Goal: Task Accomplishment & Management: Use online tool/utility

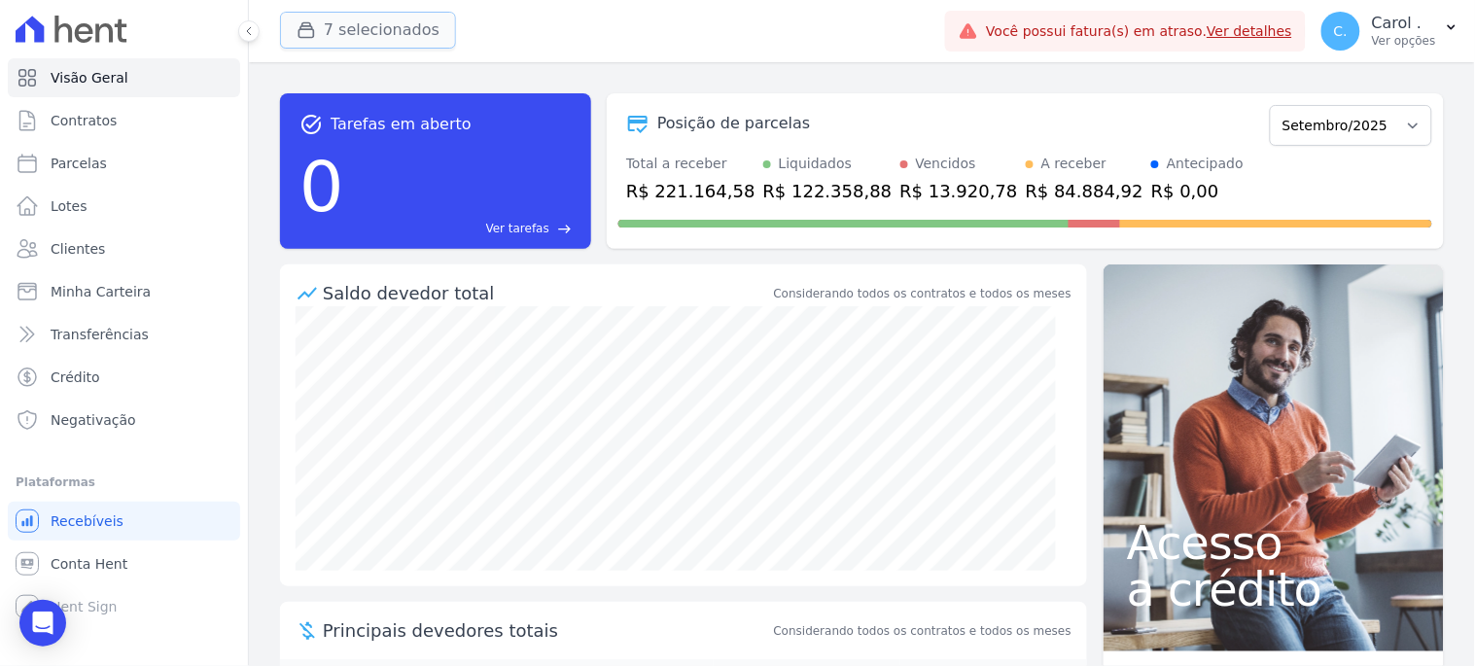
click at [410, 23] on button "7 selecionados" at bounding box center [368, 30] width 176 height 37
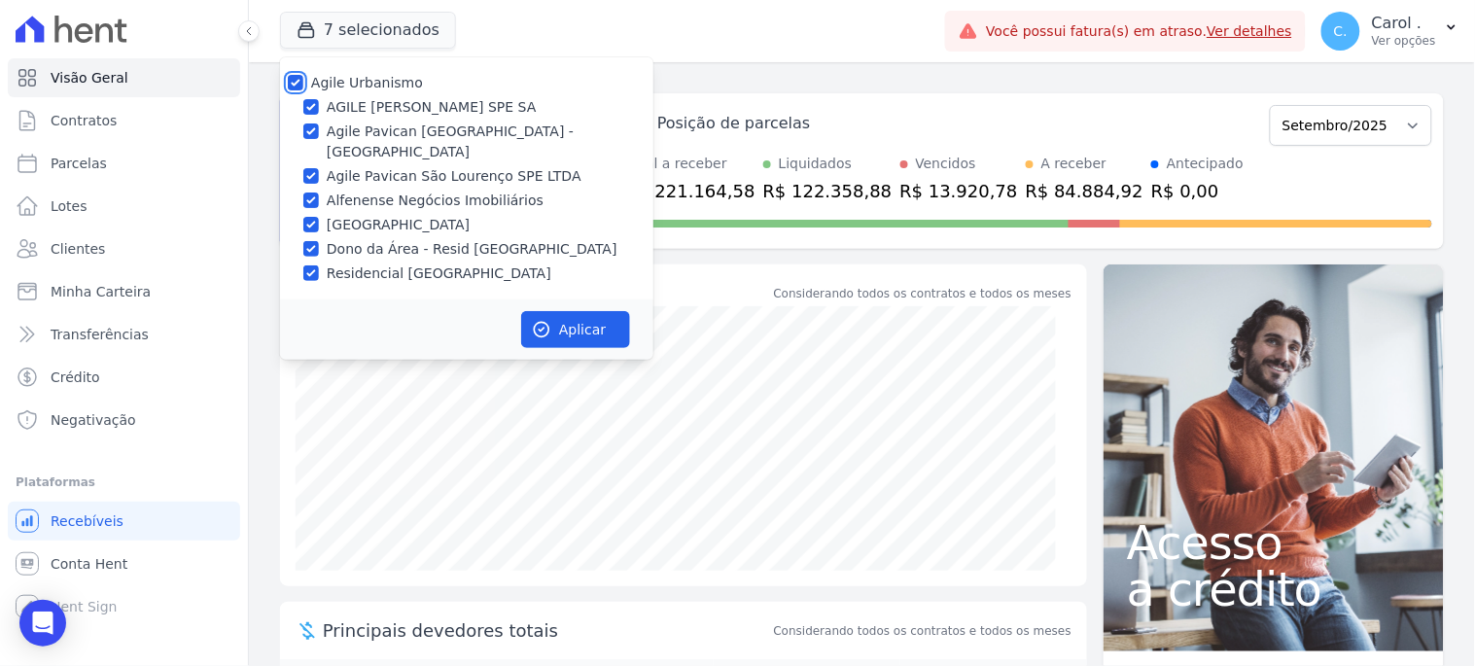
click at [292, 88] on input "Agile Urbanismo" at bounding box center [296, 83] width 16 height 16
checkbox input "false"
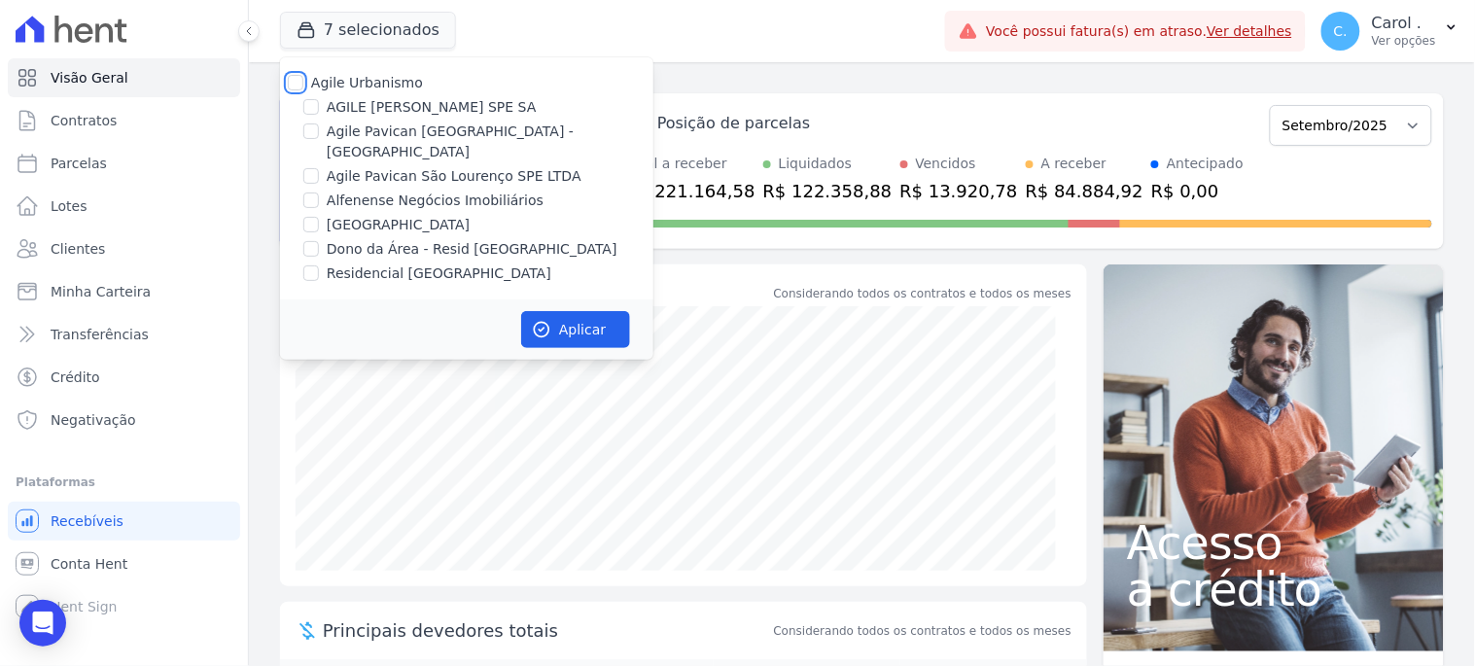
checkbox input "false"
click at [307, 217] on input "[GEOGRAPHIC_DATA]" at bounding box center [311, 225] width 16 height 16
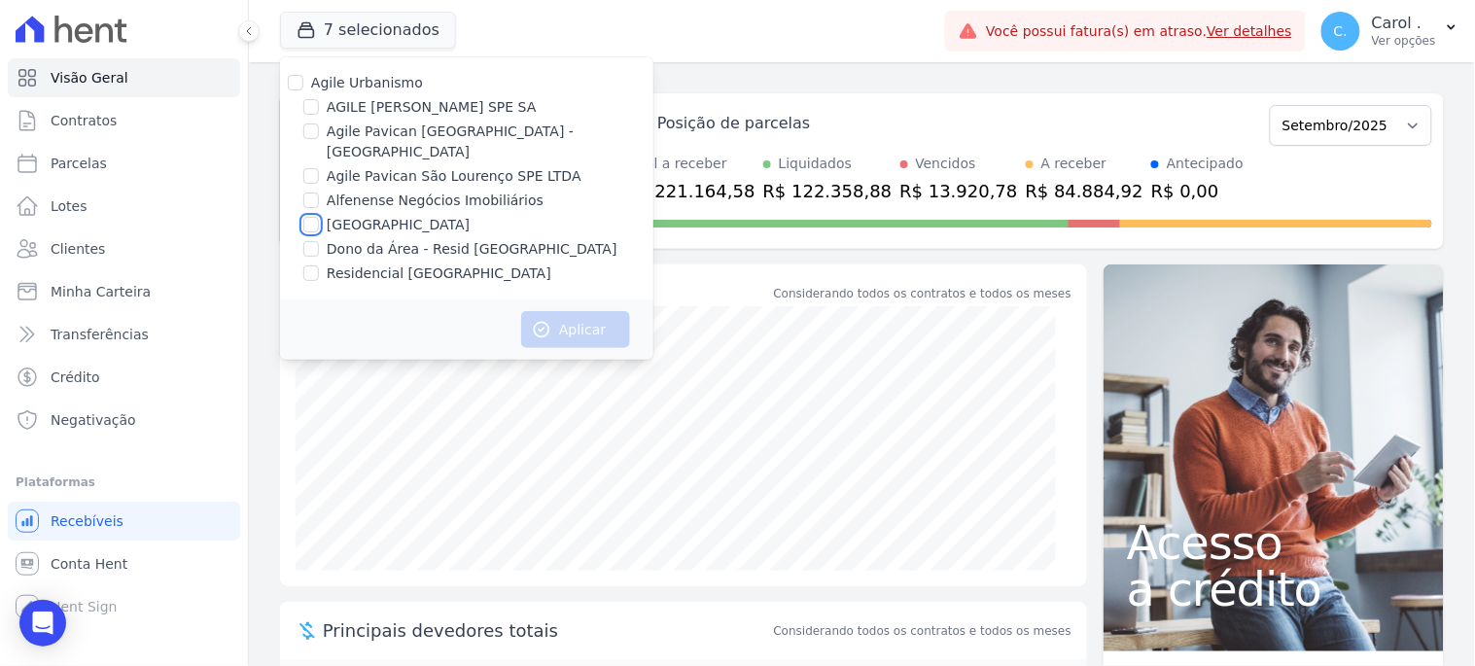
checkbox input "true"
click at [571, 319] on button "Aplicar" at bounding box center [575, 329] width 109 height 37
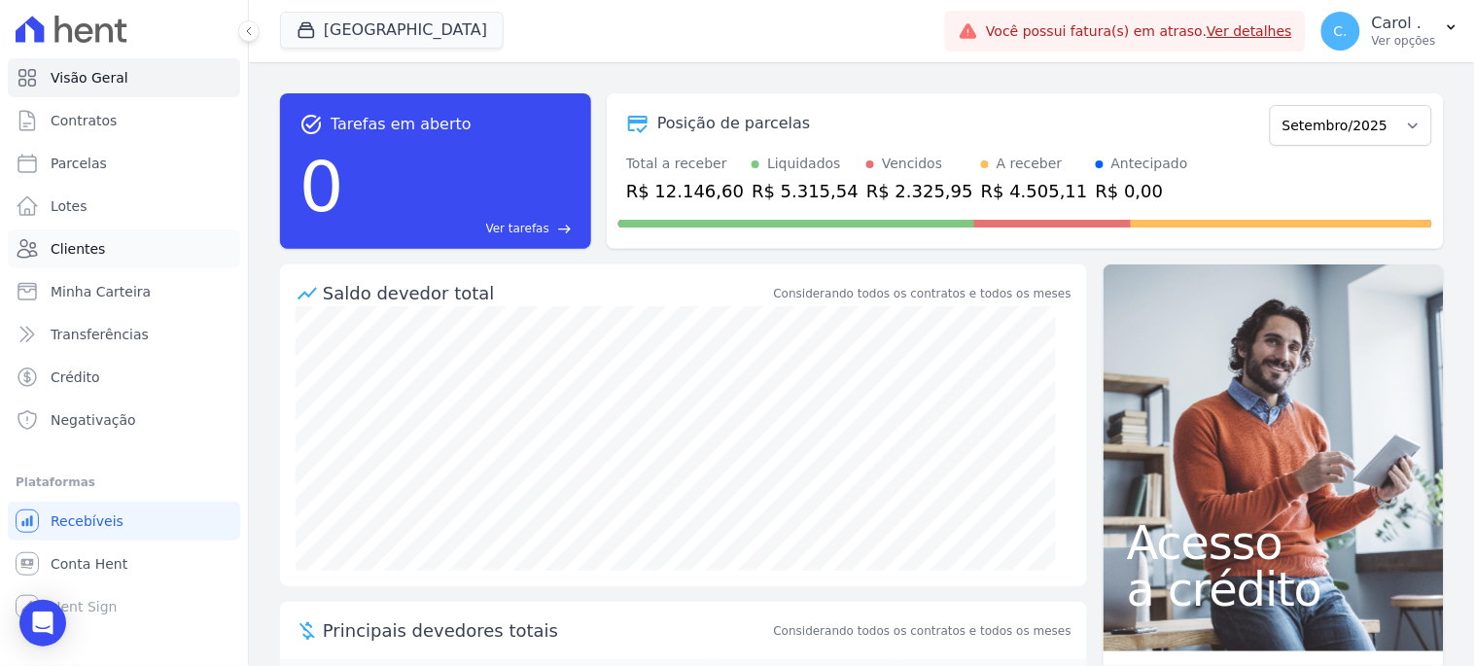
click at [80, 246] on span "Clientes" at bounding box center [78, 248] width 54 height 19
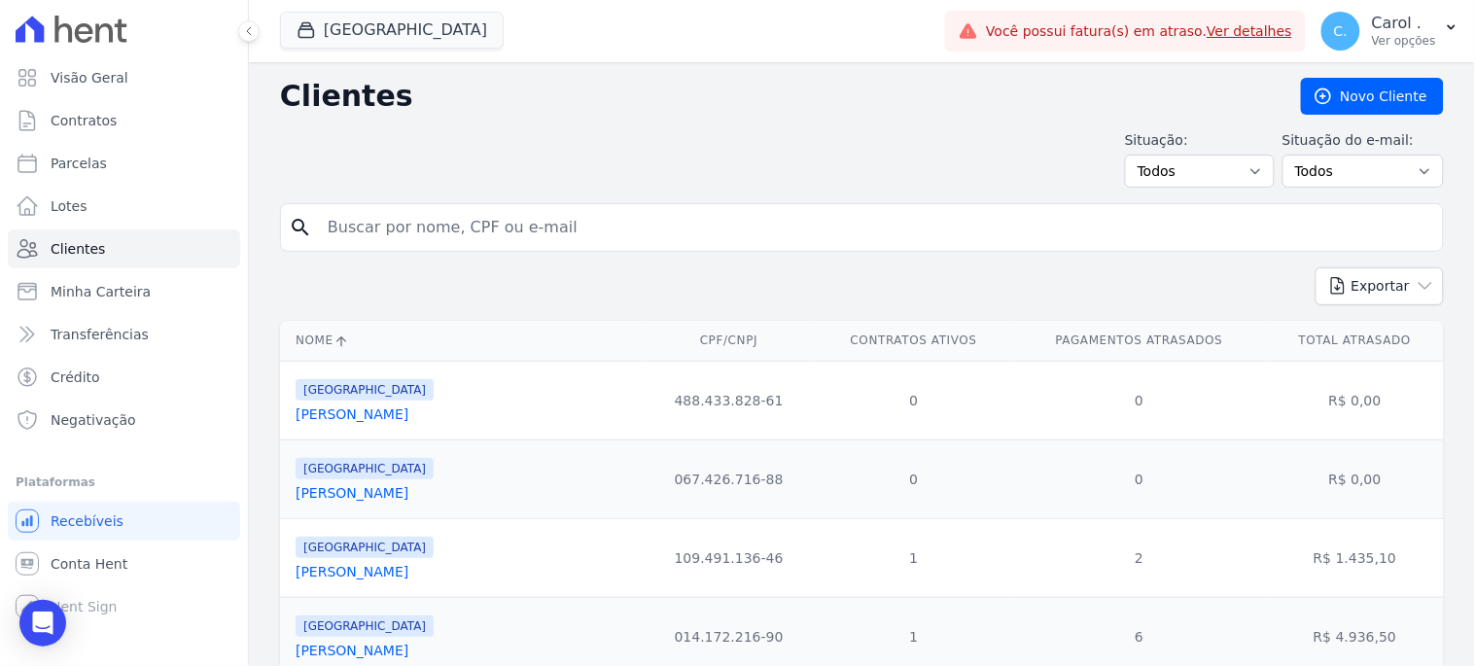
click at [468, 214] on input "search" at bounding box center [875, 227] width 1119 height 39
type input "jenni"
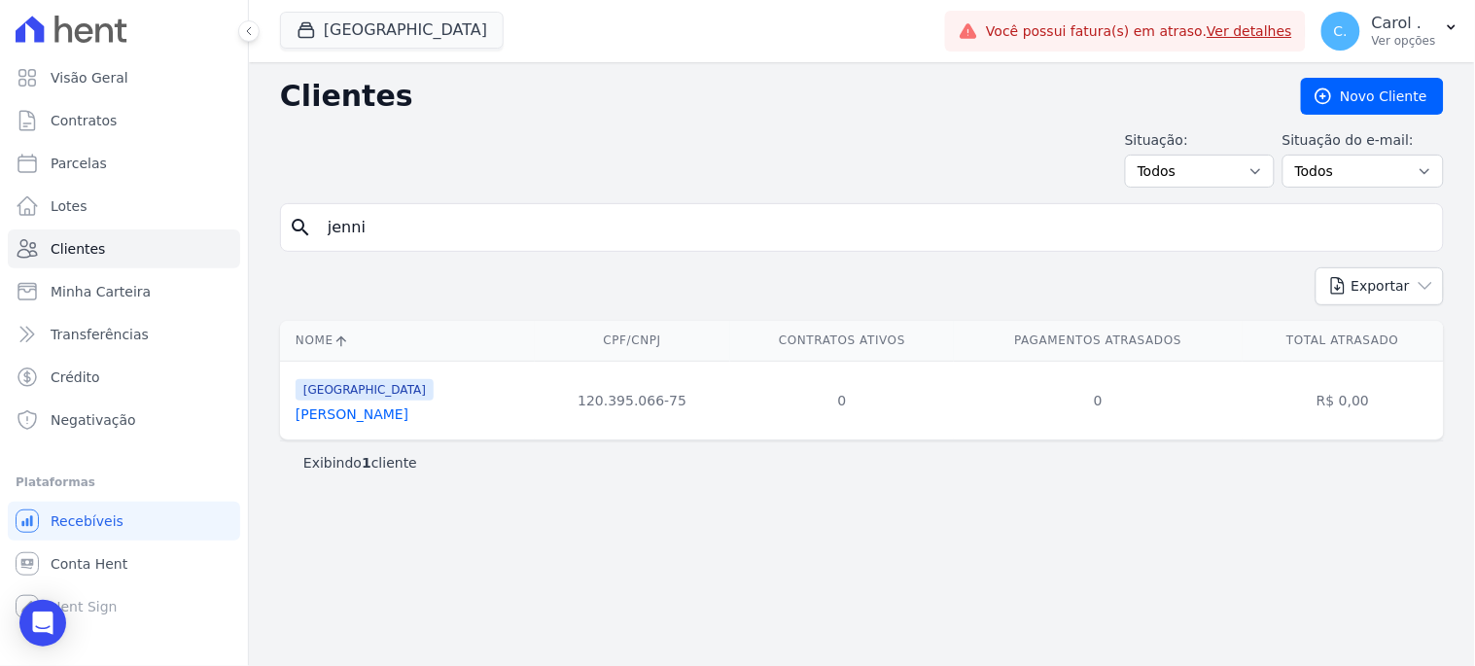
click at [353, 425] on td "[GEOGRAPHIC_DATA] [PERSON_NAME]" at bounding box center [407, 400] width 255 height 79
click at [360, 409] on link "[PERSON_NAME]" at bounding box center [352, 414] width 113 height 16
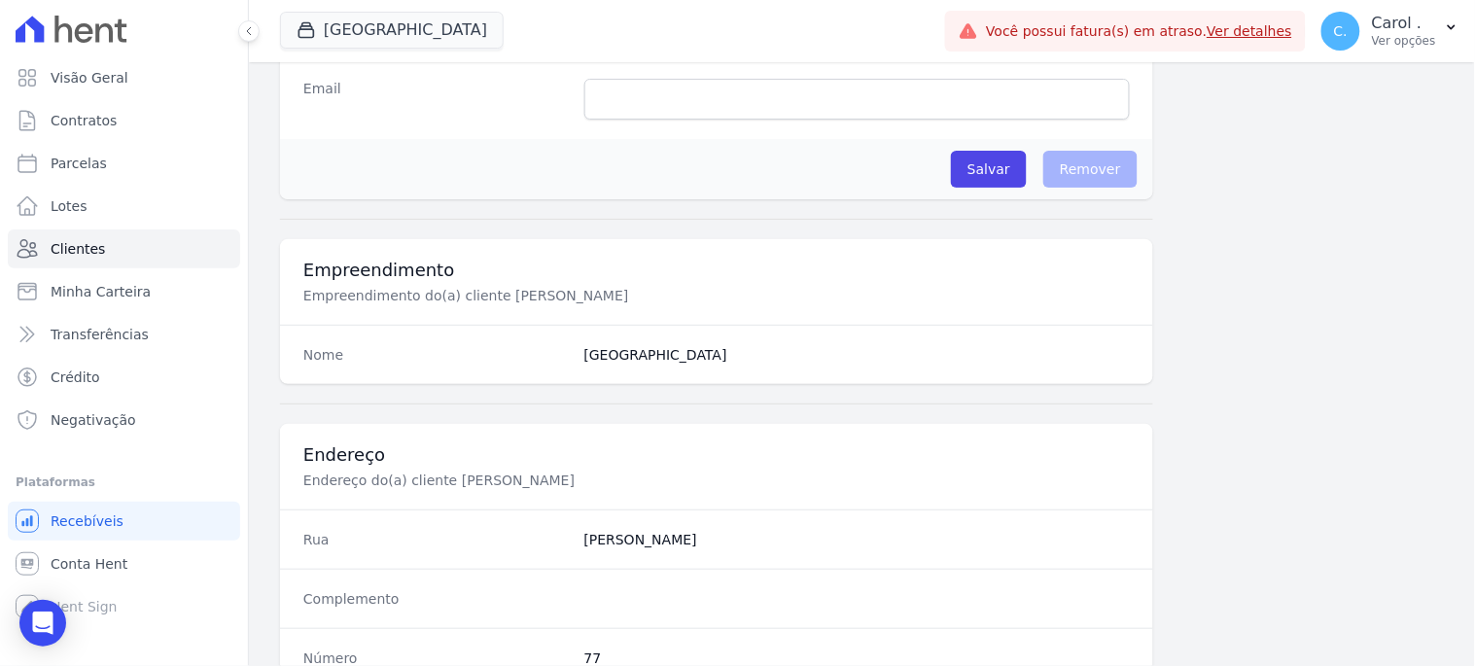
scroll to position [1188, 0]
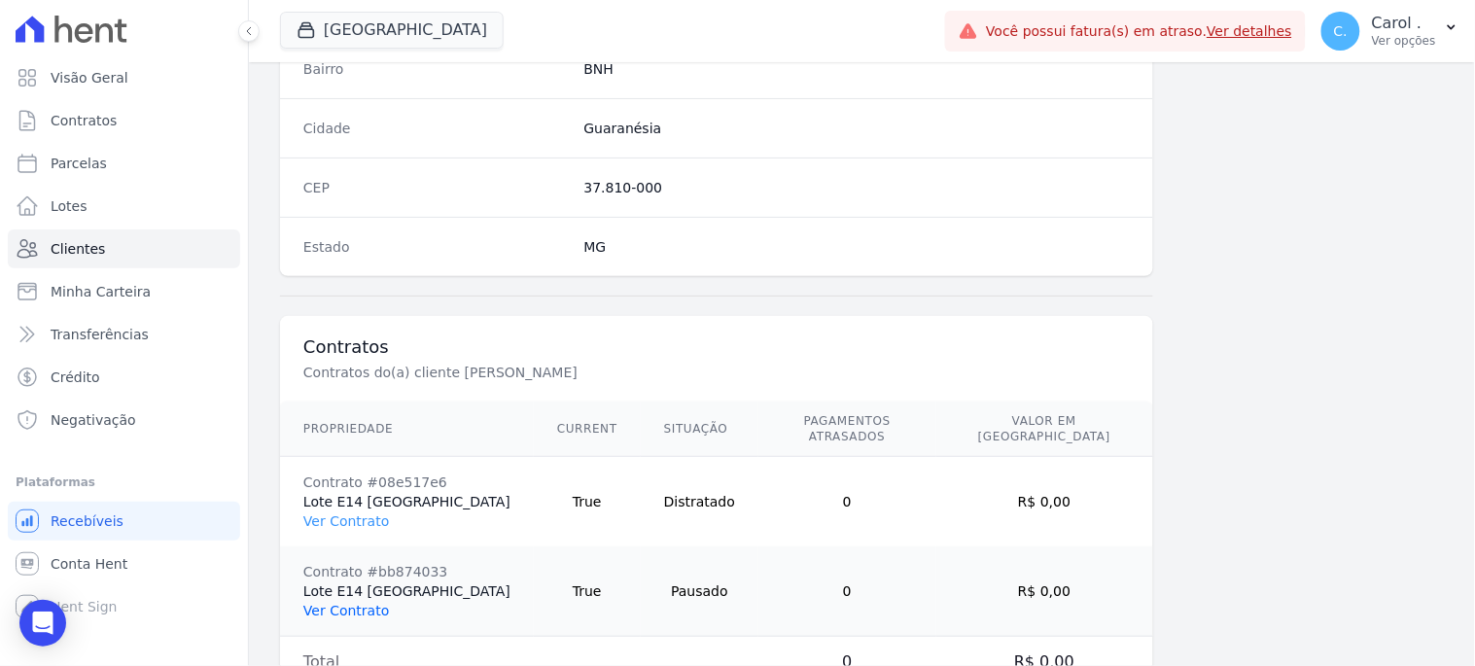
click at [329, 603] on link "Ver Contrato" at bounding box center [346, 611] width 86 height 16
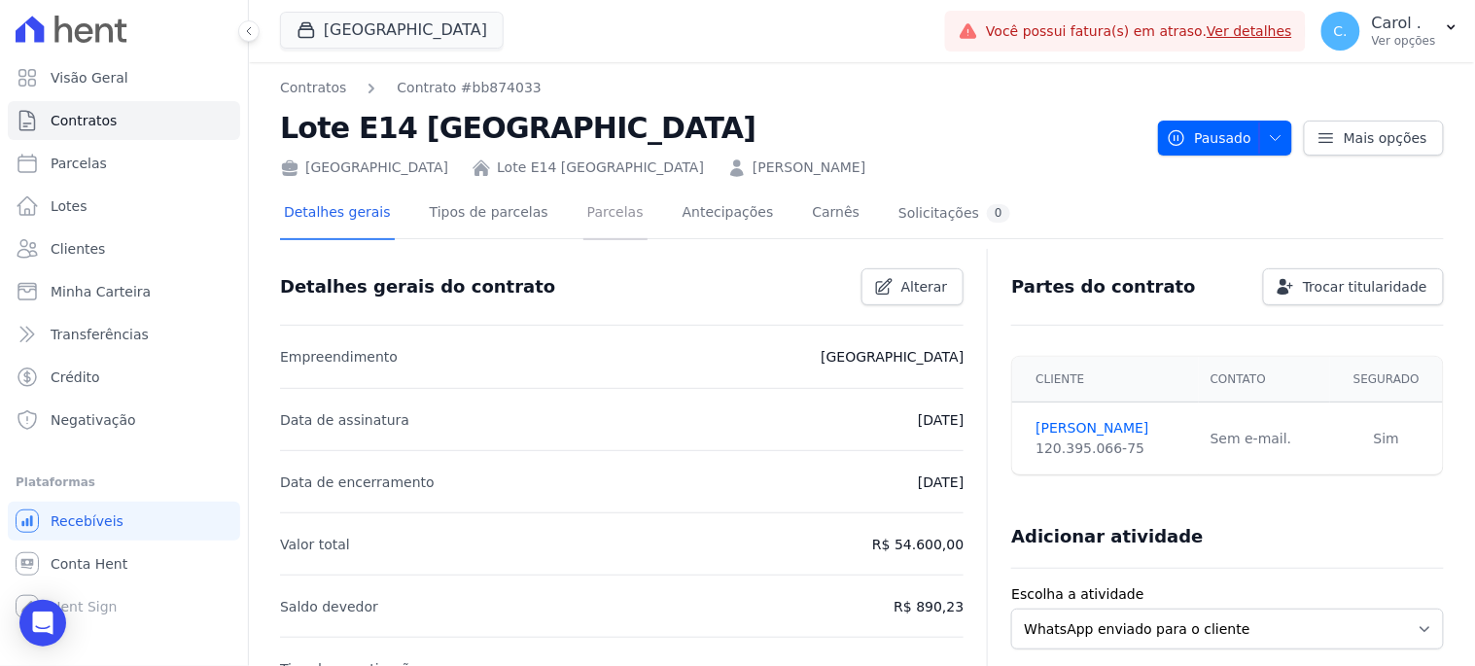
click at [583, 220] on link "Parcelas" at bounding box center [615, 215] width 64 height 52
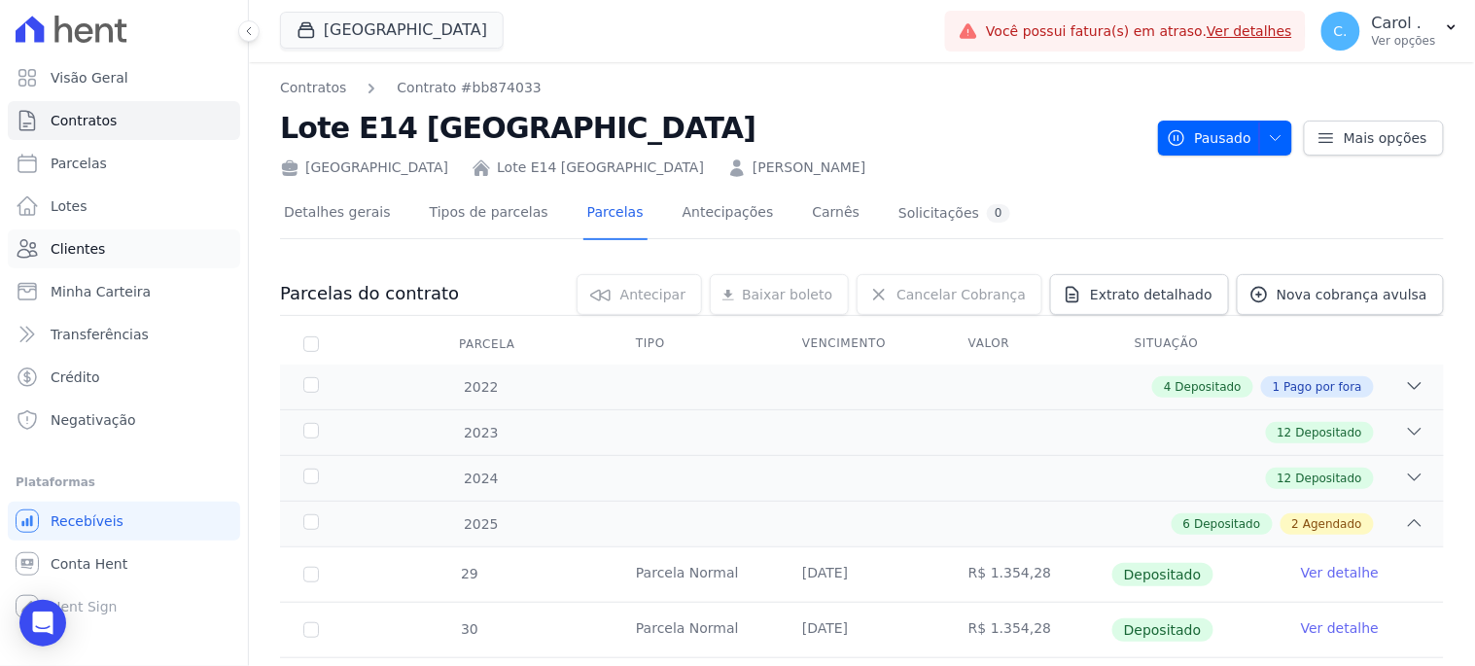
click at [71, 250] on span "Clientes" at bounding box center [78, 248] width 54 height 19
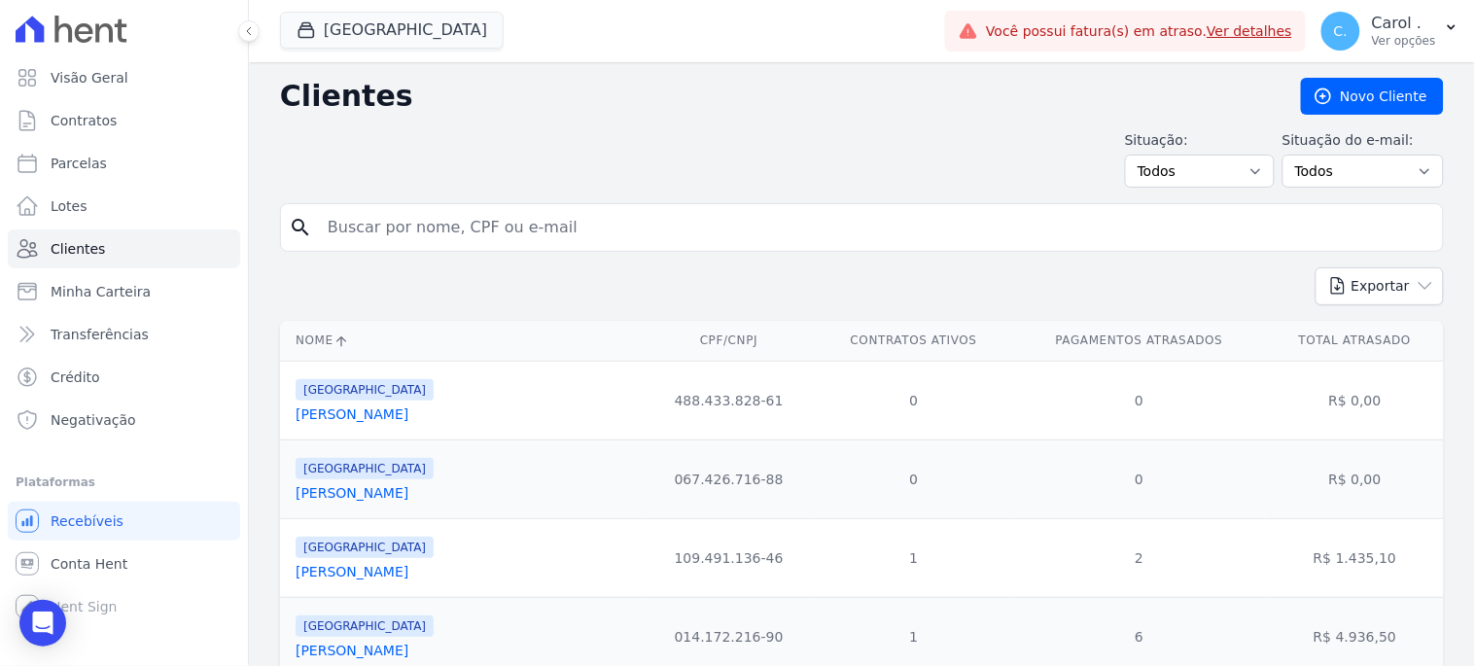
drag, startPoint x: 439, startPoint y: 226, endPoint x: 222, endPoint y: 226, distance: 217.8
click at [222, 226] on div "Visão Geral Contratos [GEOGRAPHIC_DATA] Lotes Clientes Minha Carteira Transferê…" at bounding box center [737, 333] width 1475 height 666
type input "eliana"
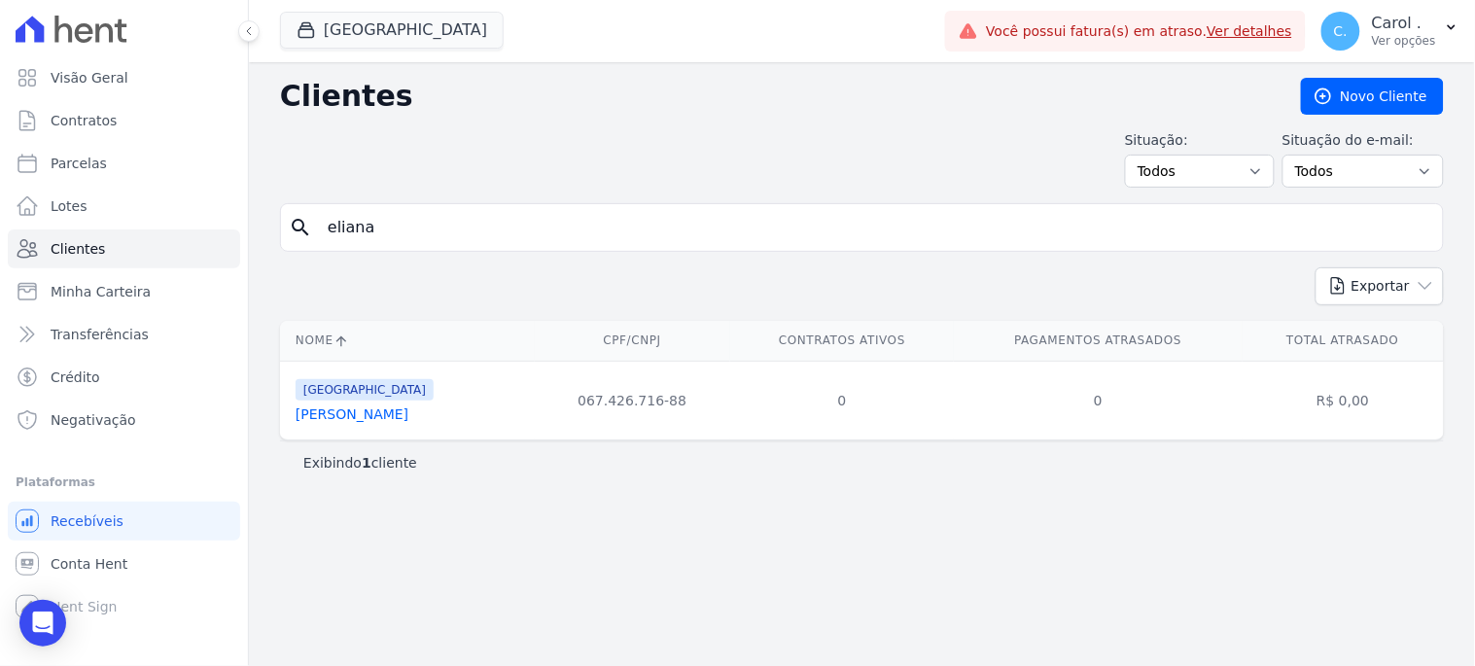
click at [315, 422] on link "[PERSON_NAME]" at bounding box center [352, 414] width 113 height 16
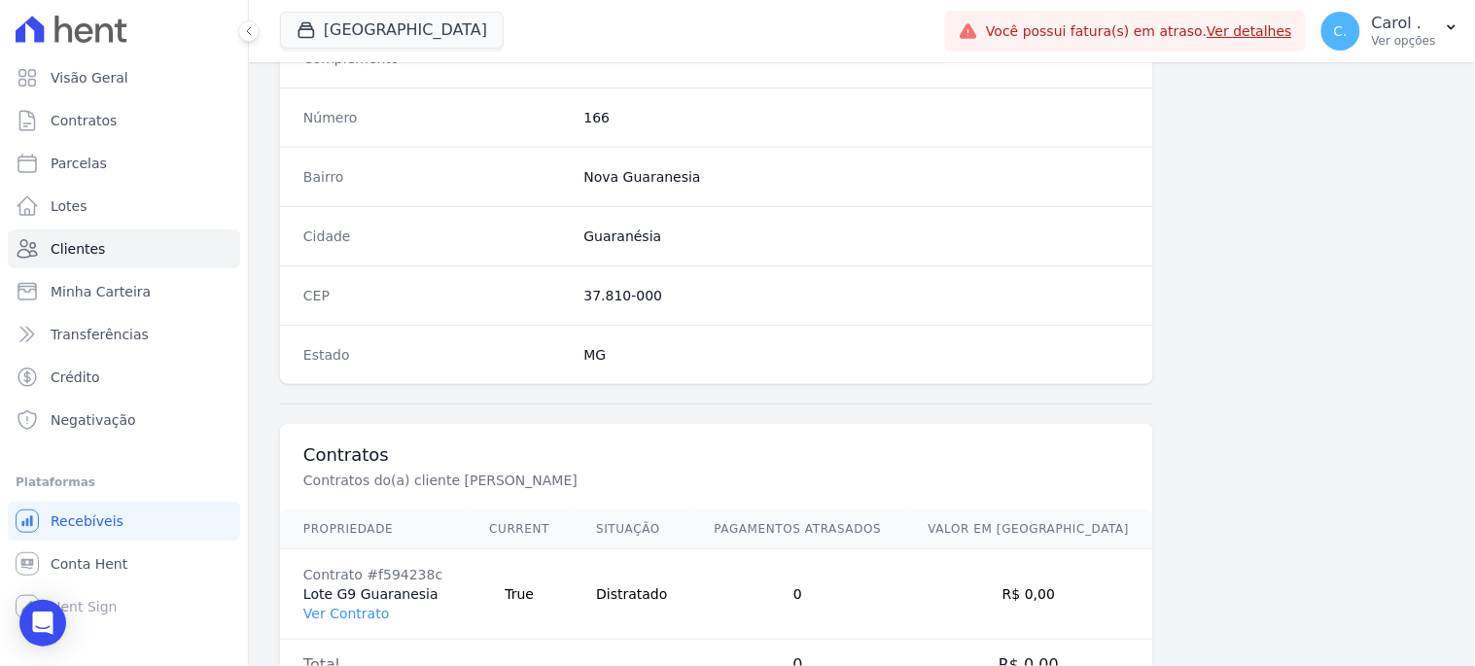
scroll to position [1155, 0]
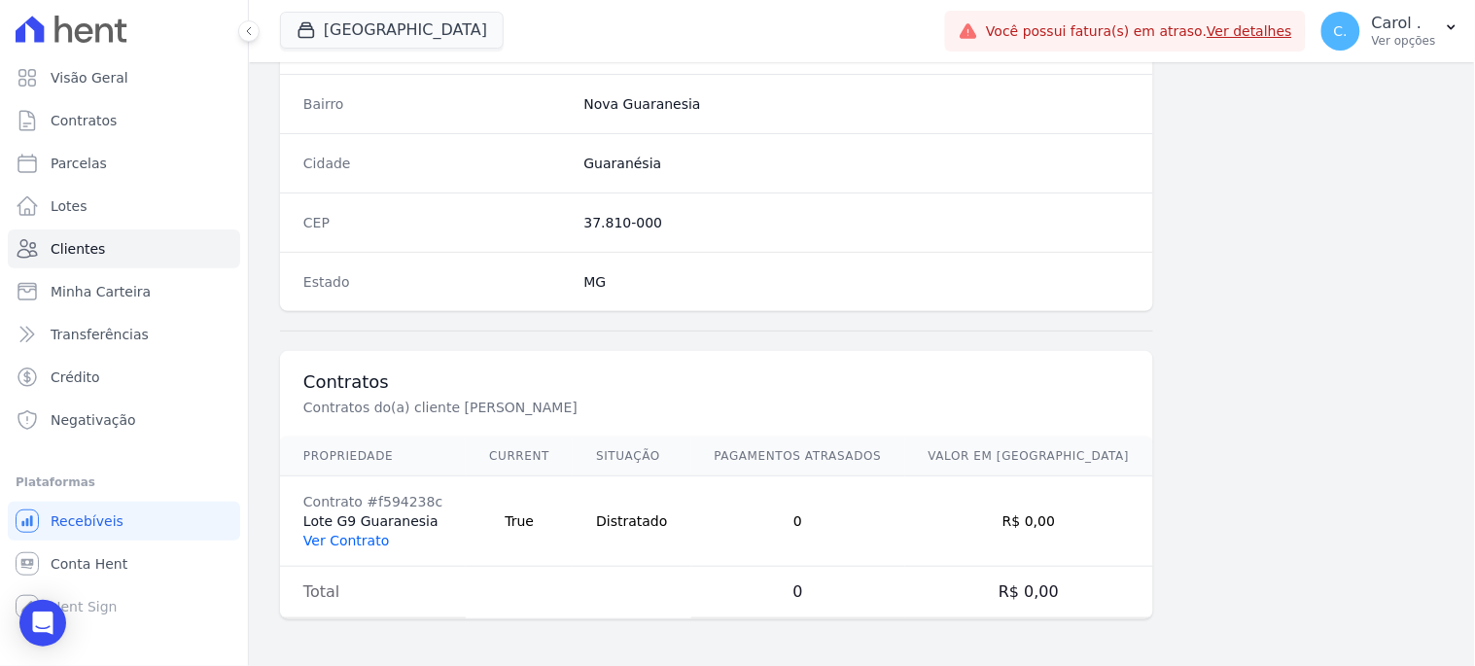
click at [344, 538] on link "Ver Contrato" at bounding box center [346, 541] width 86 height 16
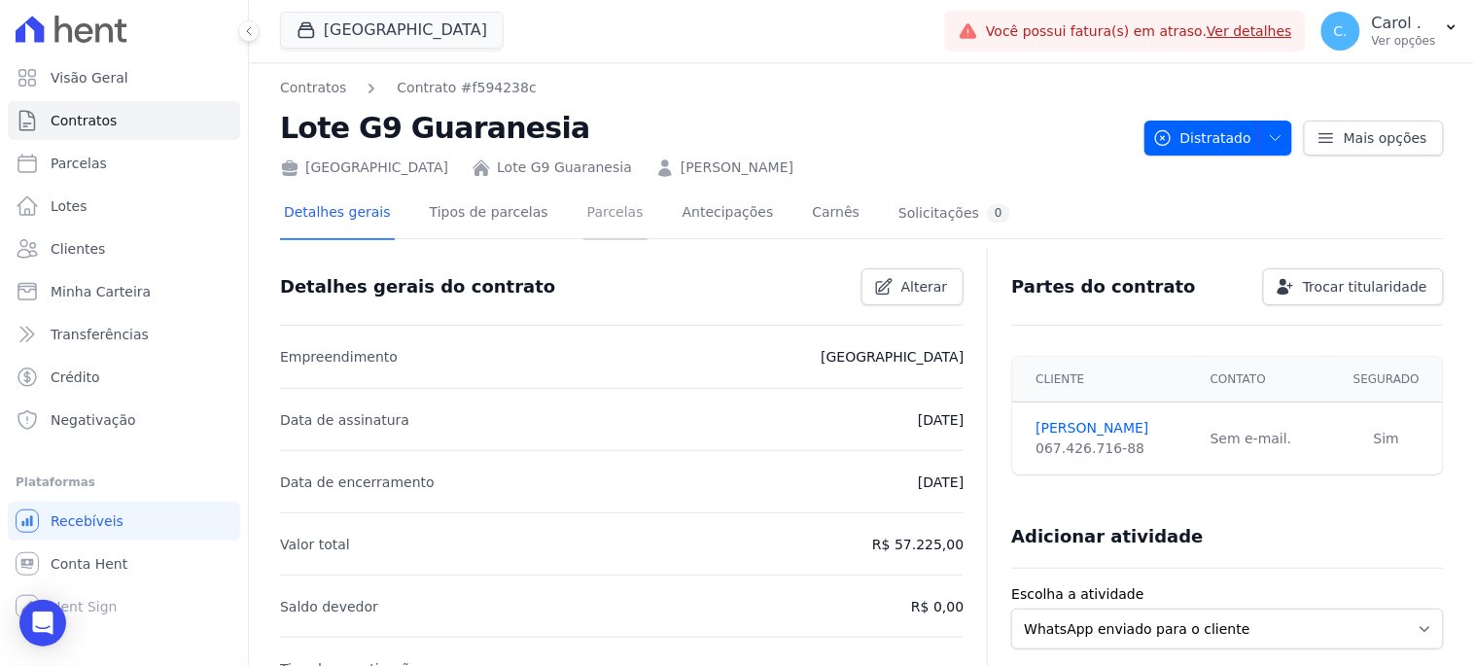
click at [596, 206] on link "Parcelas" at bounding box center [615, 215] width 64 height 52
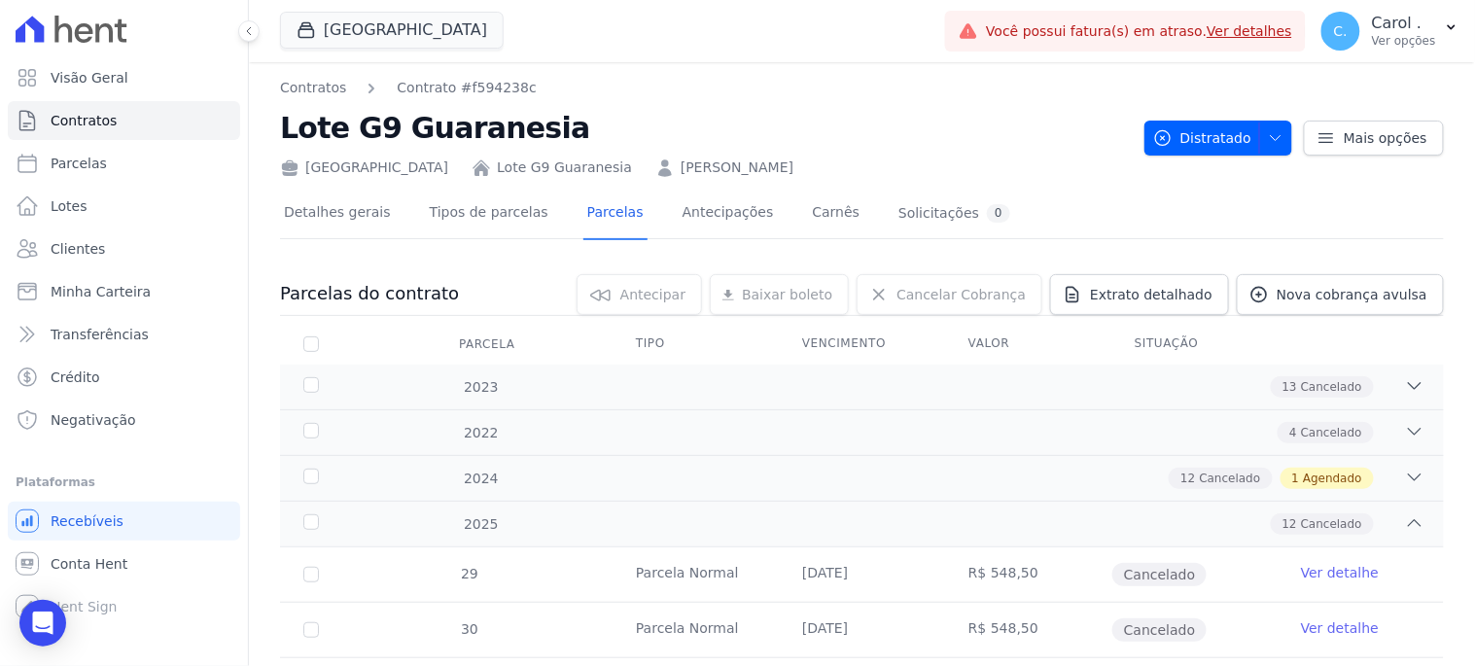
scroll to position [216, 0]
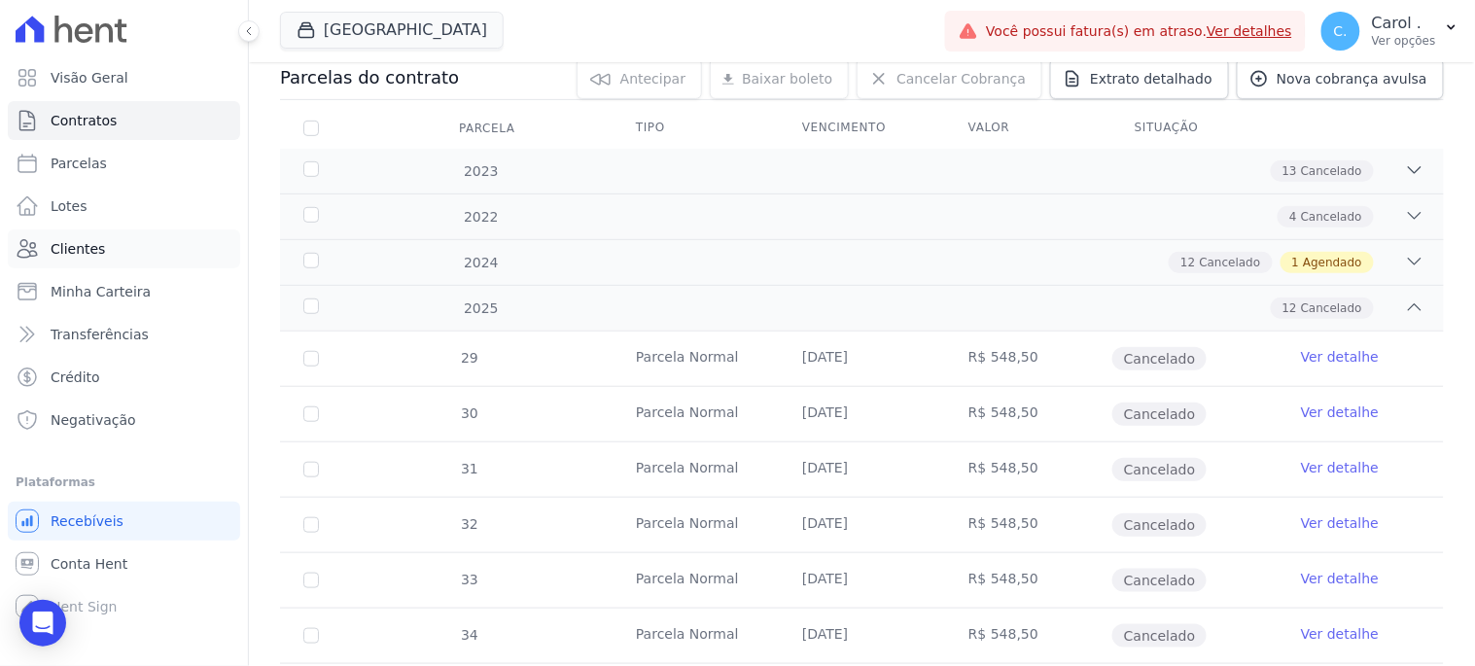
click at [78, 231] on link "Clientes" at bounding box center [124, 248] width 232 height 39
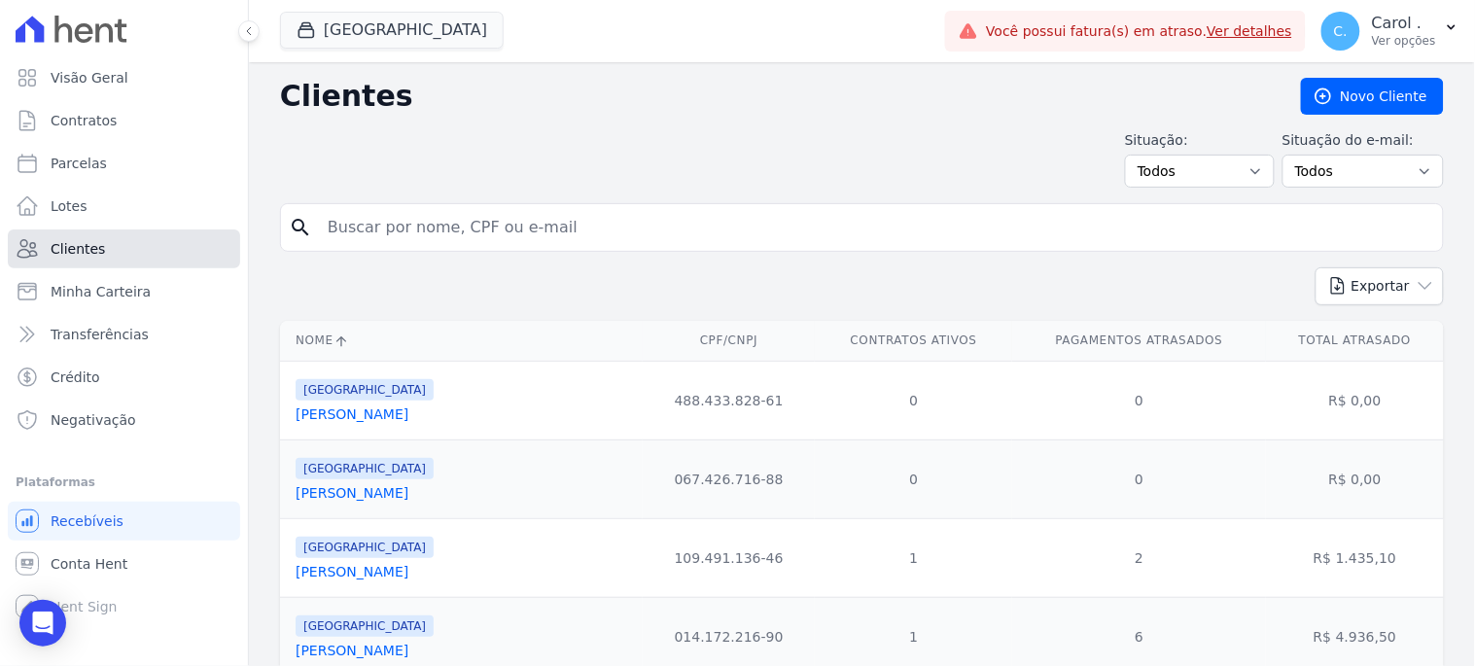
click at [65, 266] on link "Clientes" at bounding box center [124, 248] width 232 height 39
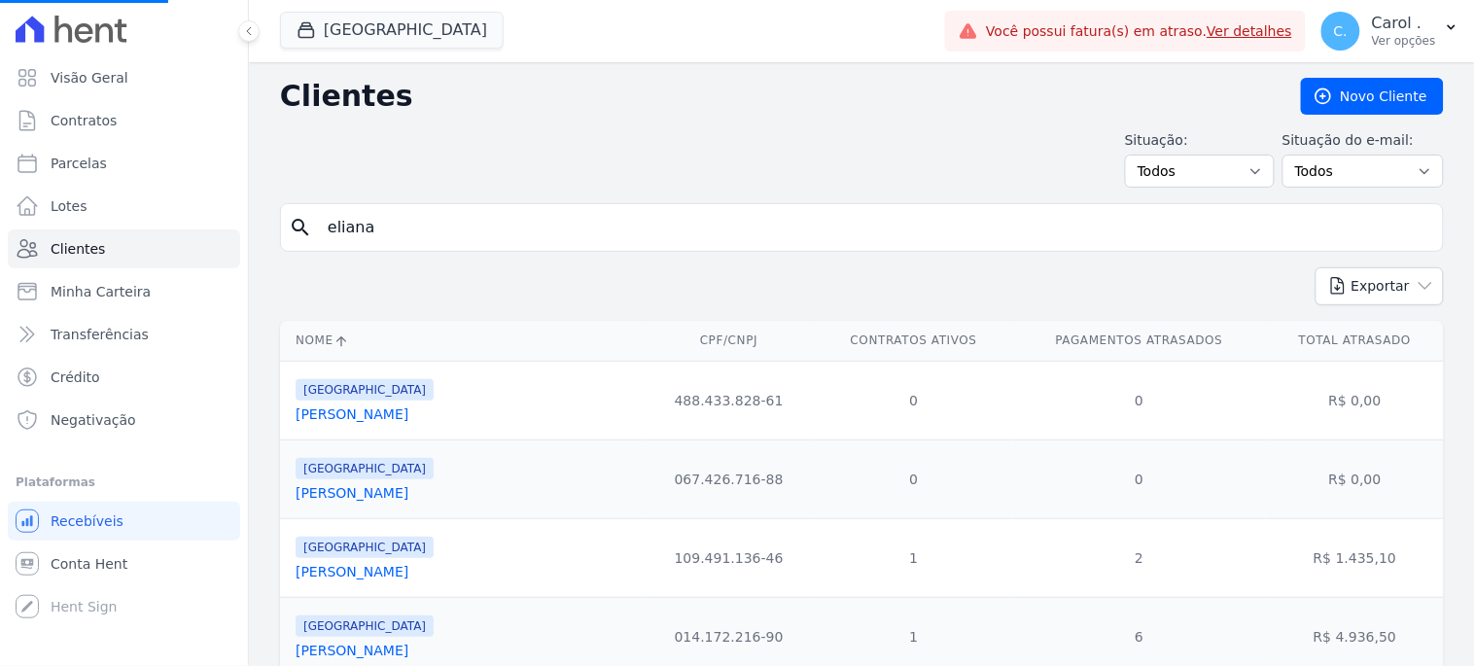
drag, startPoint x: 423, startPoint y: 224, endPoint x: 267, endPoint y: 229, distance: 155.7
click at [334, 575] on link "[PERSON_NAME]" at bounding box center [352, 572] width 113 height 16
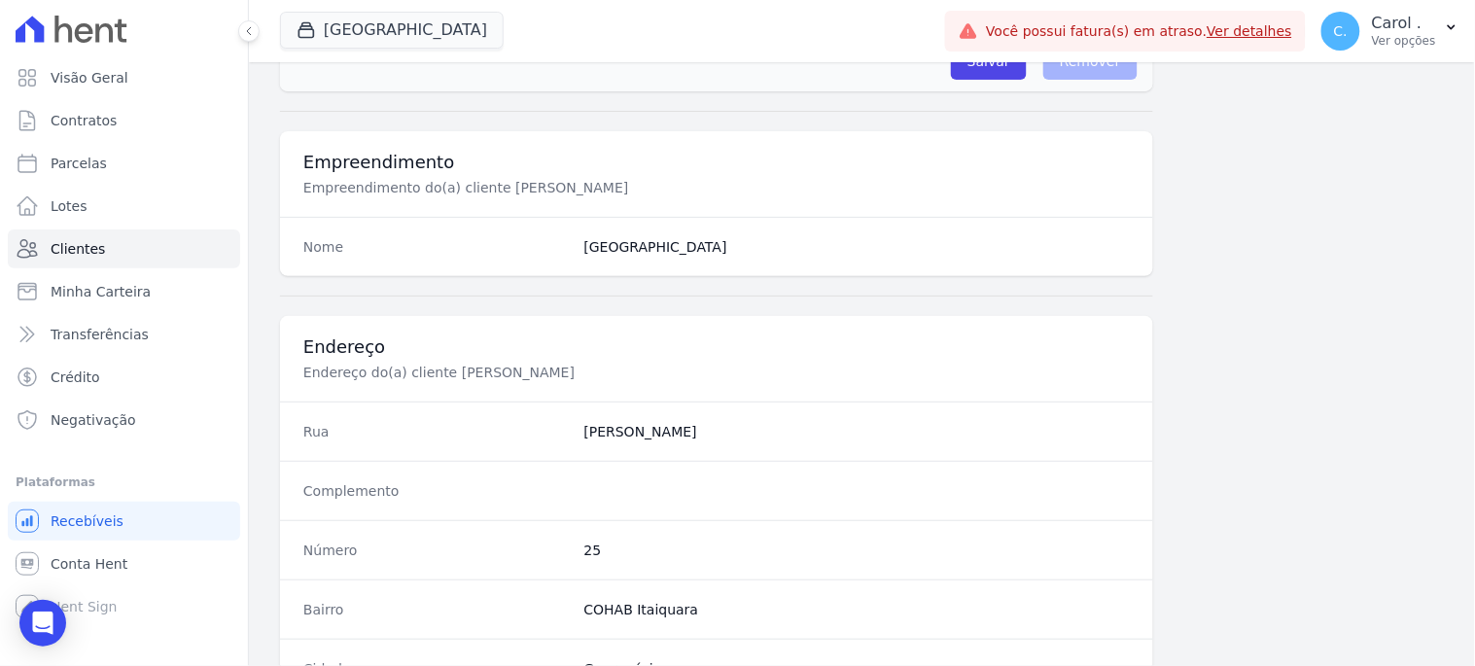
scroll to position [1155, 0]
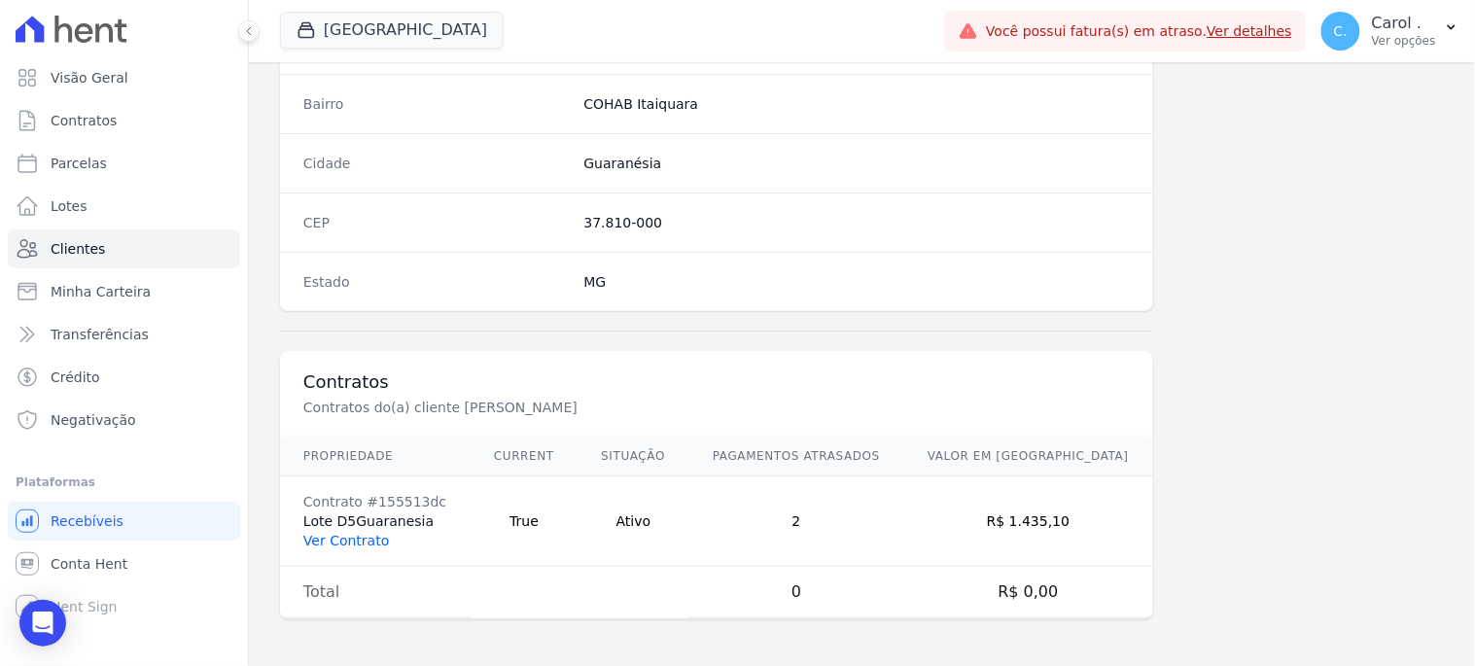
click at [332, 542] on link "Ver Contrato" at bounding box center [346, 541] width 86 height 16
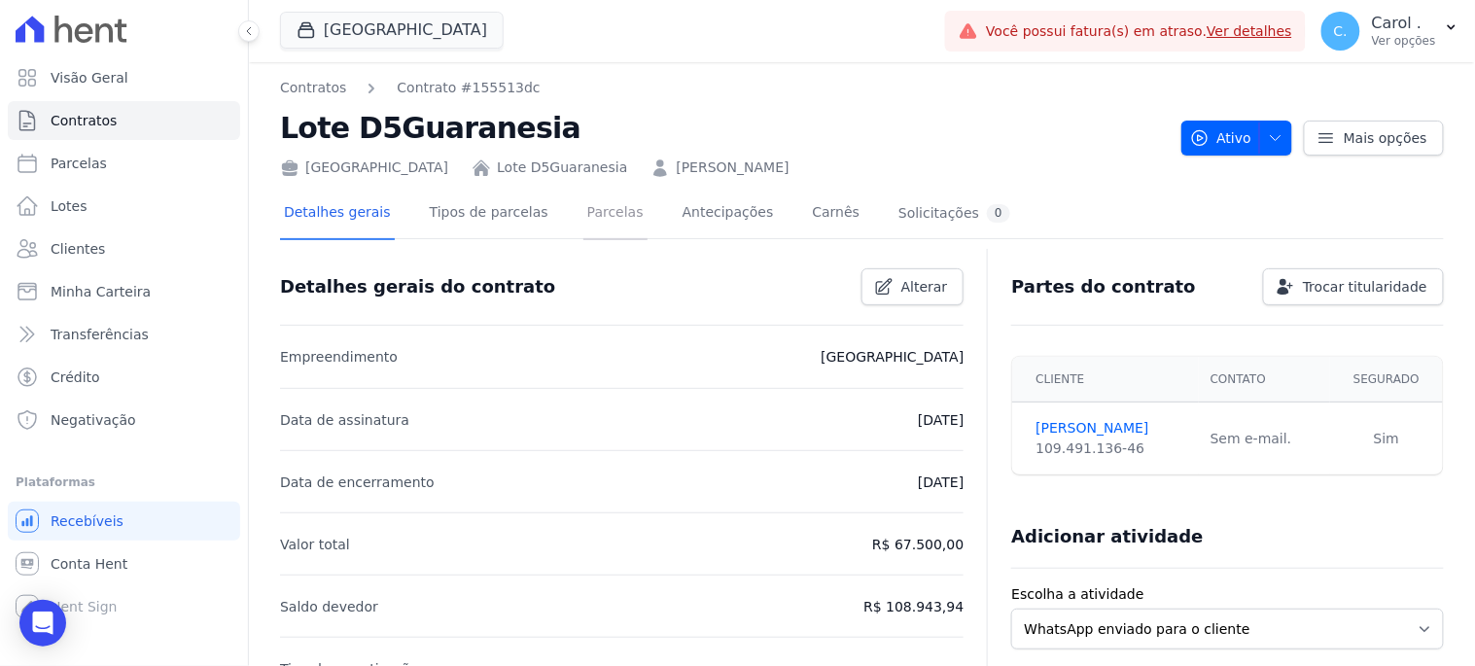
click at [583, 206] on link "Parcelas" at bounding box center [615, 215] width 64 height 52
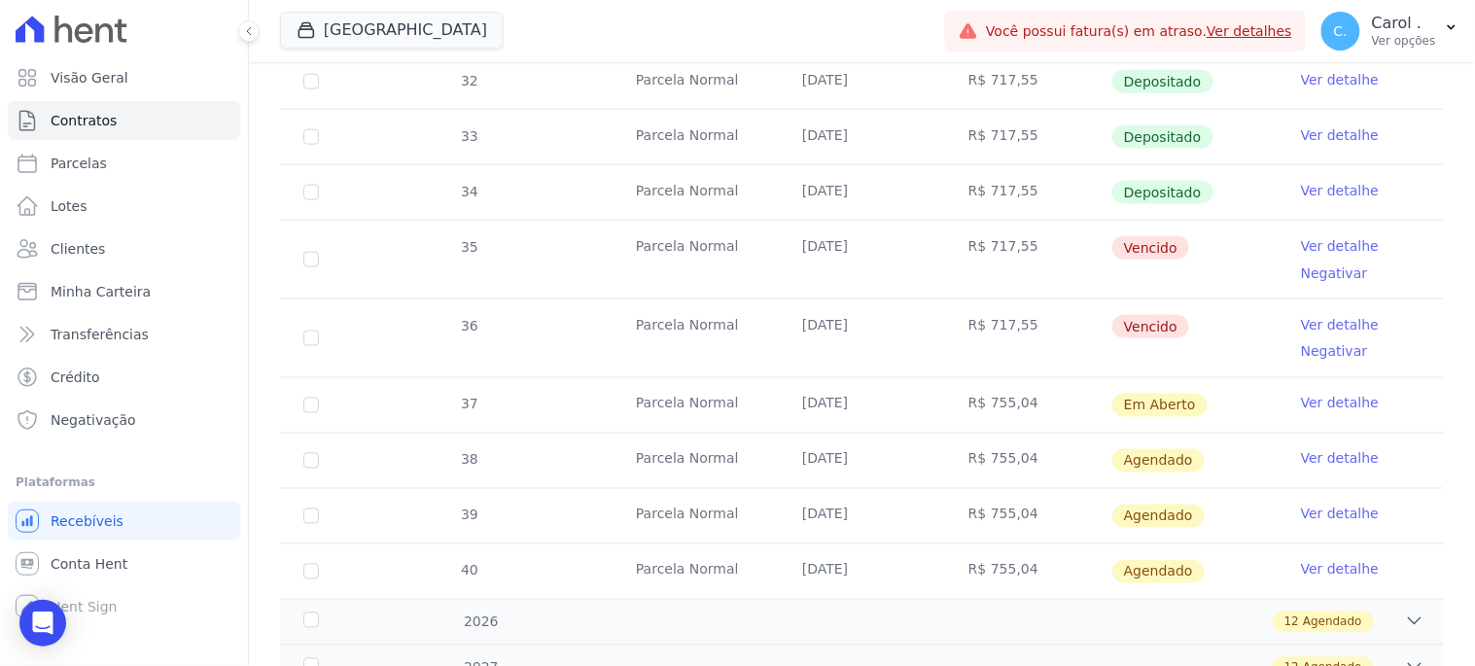
scroll to position [12, 0]
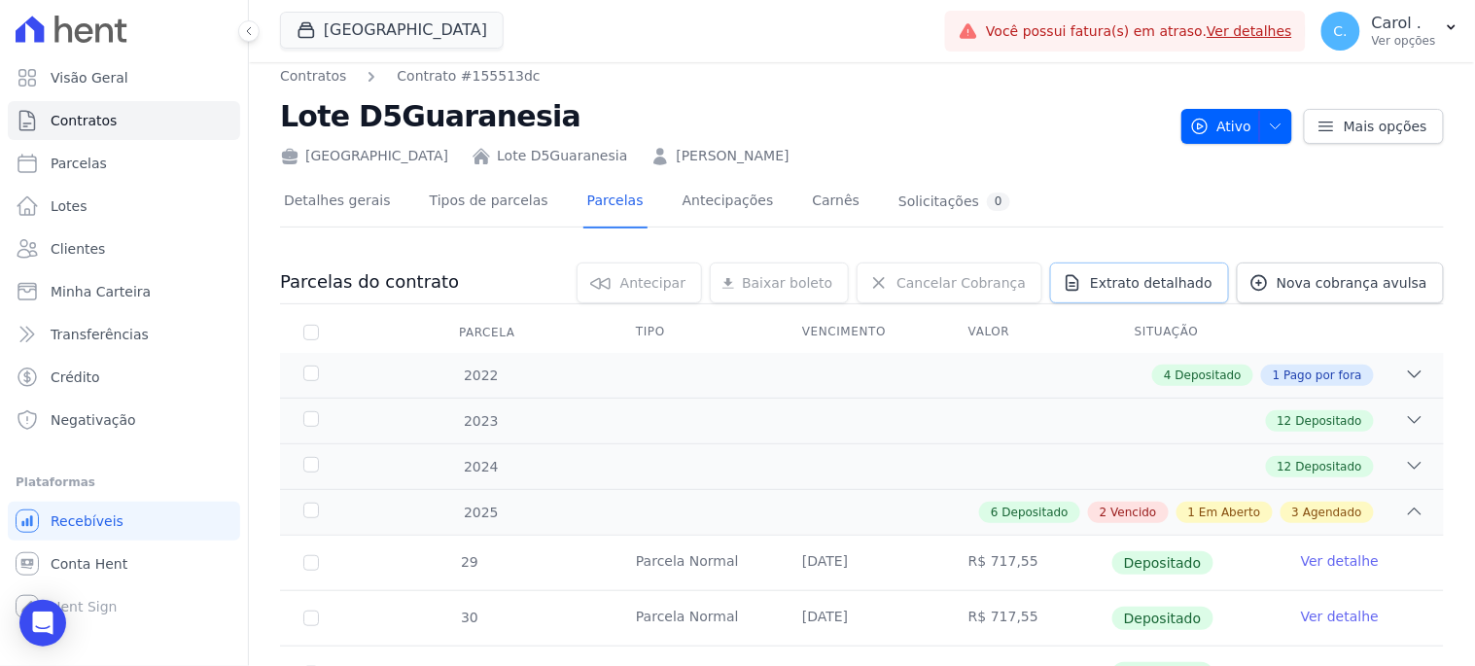
click at [1145, 275] on span "Extrato detalhado" at bounding box center [1151, 282] width 123 height 19
click at [1386, 313] on span "Exportar XLSX" at bounding box center [1408, 314] width 112 height 19
